Goal: Transaction & Acquisition: Book appointment/travel/reservation

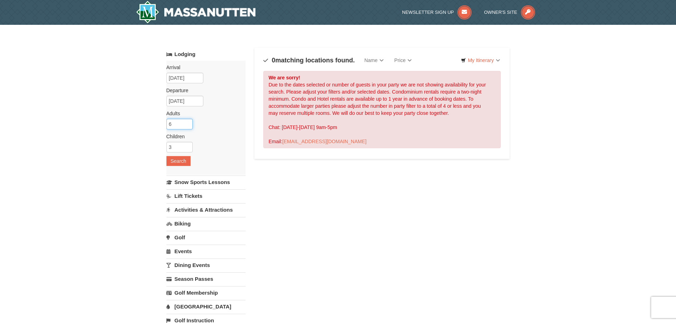
click at [186, 123] on input "6" at bounding box center [179, 124] width 26 height 11
click at [187, 125] on input "5" at bounding box center [179, 124] width 26 height 11
click at [187, 125] on input "4" at bounding box center [179, 124] width 26 height 11
click at [187, 125] on input "3" at bounding box center [179, 124] width 26 height 11
type input "2"
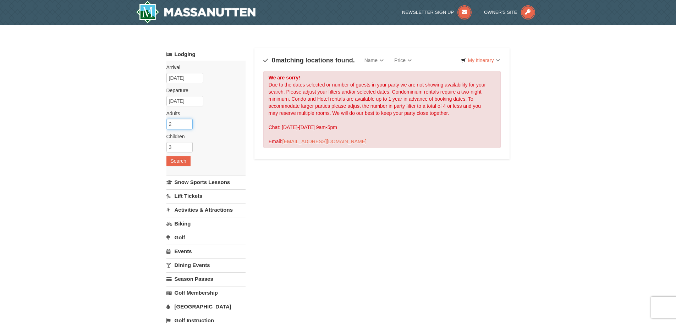
click at [187, 125] on input "2" at bounding box center [179, 124] width 26 height 11
click at [189, 148] on input "2" at bounding box center [179, 147] width 26 height 11
type input "1"
click at [189, 148] on input "1" at bounding box center [179, 147] width 26 height 11
click at [183, 159] on button "Search" at bounding box center [178, 161] width 24 height 10
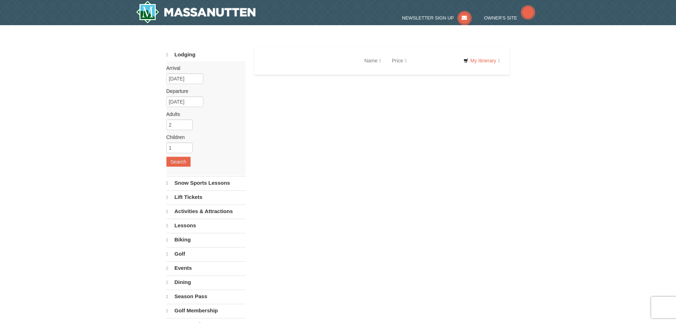
select select "9"
